Goal: Find contact information: Find contact information

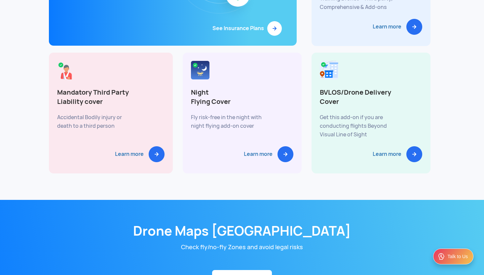
scroll to position [3646, 0]
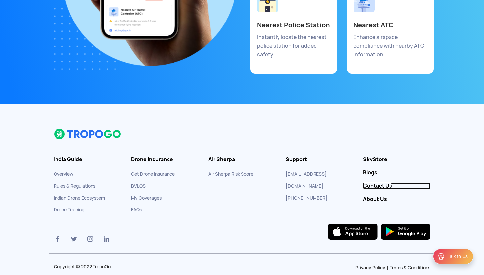
click at [379, 182] on link "Contact Us" at bounding box center [396, 185] width 67 height 7
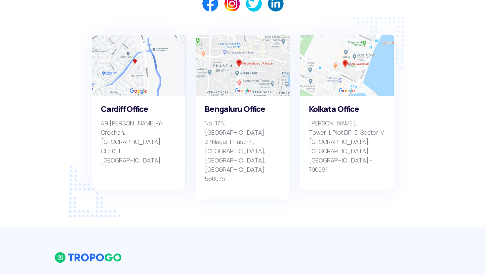
scroll to position [614, 0]
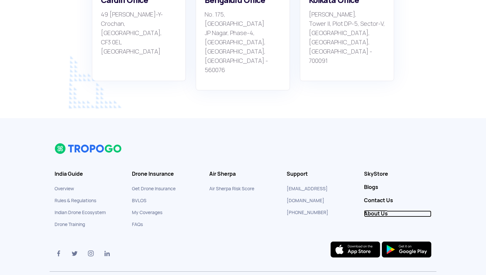
click at [371, 210] on link "About Us" at bounding box center [397, 213] width 67 height 7
